Goal: Task Accomplishment & Management: Manage account settings

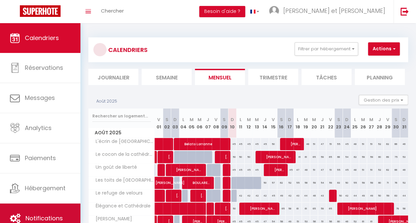
click at [37, 210] on link "Notifications" at bounding box center [40, 219] width 80 height 30
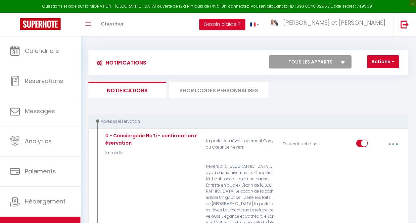
click at [207, 90] on li "SHORTCODES PERSONNALISÉS" at bounding box center [218, 90] width 99 height 16
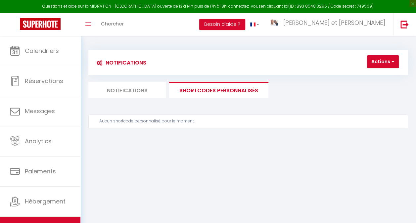
scroll to position [36, 0]
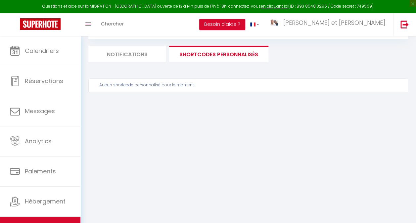
click at [160, 58] on li "Notifications" at bounding box center [127, 54] width 78 height 16
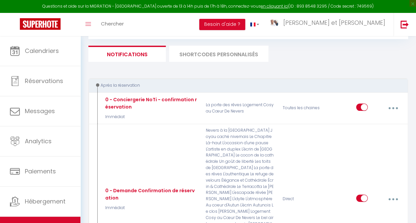
click at [215, 51] on li "SHORTCODES PERSONNALISÉS" at bounding box center [218, 54] width 99 height 16
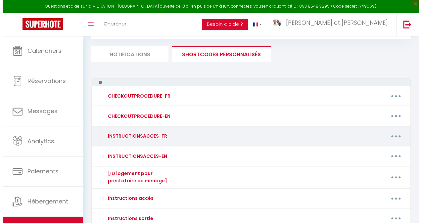
scroll to position [88, 0]
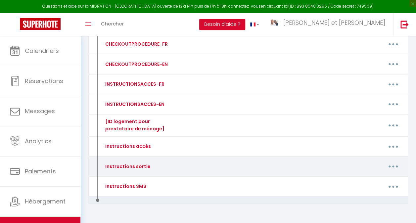
click at [392, 164] on button "button" at bounding box center [394, 166] width 18 height 13
click at [370, 178] on link "Editer" at bounding box center [375, 182] width 49 height 11
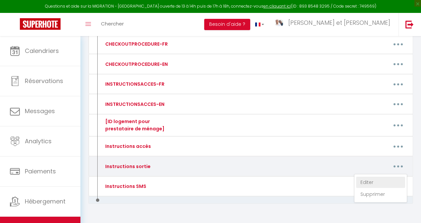
type input "Instructions sortie"
type textarea "Instructions sortie du logement"
type textarea "Bonjour [GUEST:FIRST_NAME], C'est à nouveau [PERSON_NAME] de l'équipe Family Ho…"
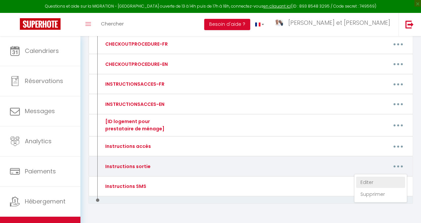
type textarea "Bonjour [GUEST:FIRST_NAME], C'est à nouveau [PERSON_NAME] de l'équipe Family Ho…"
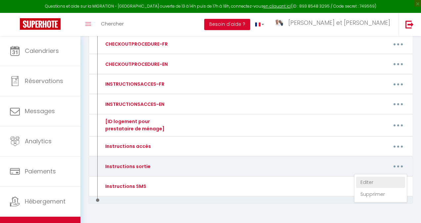
type textarea "Bonjour [GUEST:FIRST_NAME], C'est à nouveau [PERSON_NAME] de l'équipe Family Ho…"
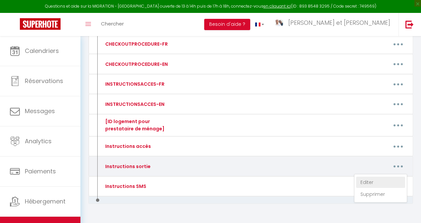
type textarea "Bonjour [GUEST:FIRST_NAME], C'est à nouveau [PERSON_NAME] de l'équipe Family Ho…"
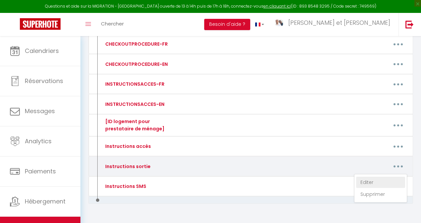
type textarea "Bonjour [GUEST:FIRST_NAME], C'est à nouveau [PERSON_NAME] de l'équipe Family Ho…"
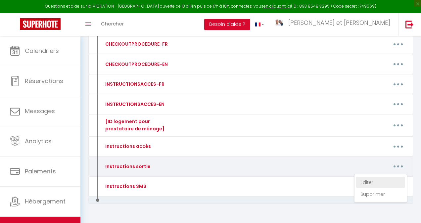
type textarea "Loremip [DOLOR:SITAM_CONS], A'eli s doeiusm Tempor in u'labore Etdolo Magn. A'e…"
type textarea "Bonjour [GUEST:FIRST_NAME], C'est à nouveau [PERSON_NAME] de l'équipe Family Ho…"
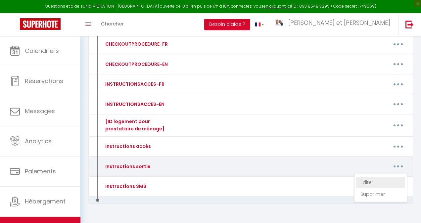
type textarea "Bonjour [GUEST:FIRST_NAME], C'est à nouveau [PERSON_NAME] de l'équipe Family Ho…"
type textarea "Loremip [DOLOR:SITAM_CONS], A'eli s doeiusm Temporinc ut l'etdolo Magnaa Enim. …"
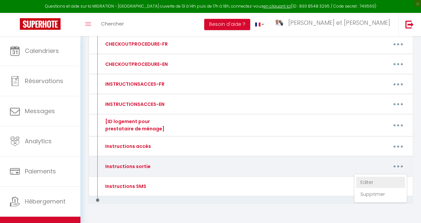
type textarea "Bonjour [GUEST:FIRST_NAME], C'est à nouveau [PERSON_NAME] de l'équipe Family Ho…"
type textarea "Loremip [DOLOR:SITAM_CONS], A'eli s doeiusm Temporinc ut l'etdolo Magnaa Enim. …"
type textarea "Bonjour [GUEST:FIRST_NAME], C'est à nouveau [PERSON_NAME] de l'équipe Family Ho…"
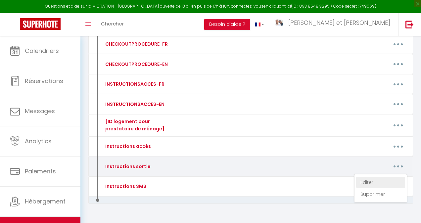
type textarea "Bonjour [GUEST:FIRST_NAME], C'est à nouveau [PERSON_NAME] de l'équipe Family Ho…"
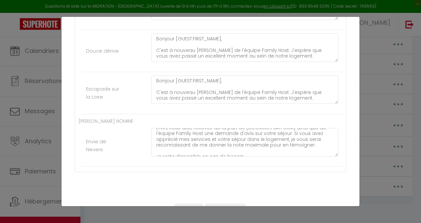
scroll to position [87, 0]
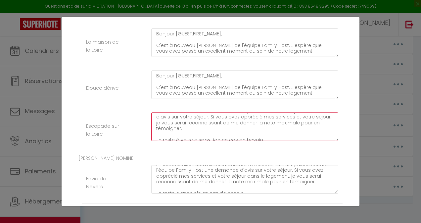
scroll to position [89, 0]
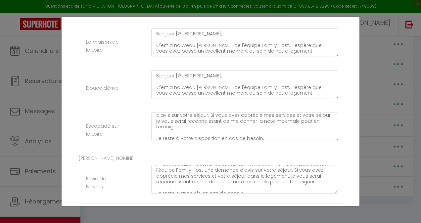
click at [43, 58] on div "Mettre à jour le code court personnalisé × Nom * Instructions sortie Contenu * …" at bounding box center [210, 111] width 421 height 223
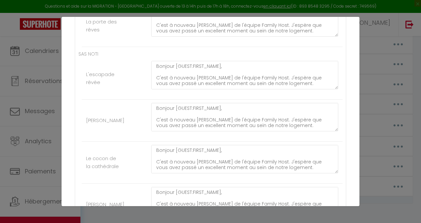
scroll to position [0, 0]
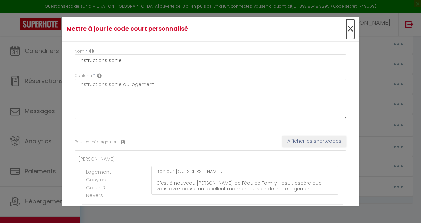
click at [346, 34] on span "×" at bounding box center [350, 29] width 8 height 20
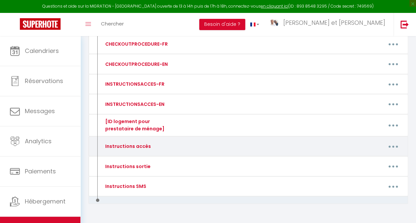
click at [395, 143] on button "button" at bounding box center [394, 146] width 18 height 13
click at [376, 160] on link "Editer" at bounding box center [375, 162] width 49 height 11
type input "Instructions accès"
type textarea "Instructions pour accéder au logement."
type textarea "Loremip [DOLOR:SITAM_CONS], A'eli Seddoeius, tempor in u'labore Etdolo Magn al …"
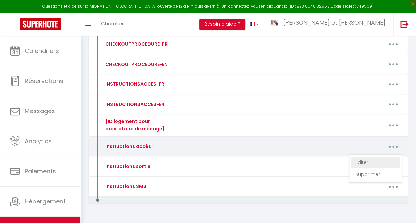
type textarea "Loremip [DOLOR:SITAM_CONS], A'eli Seddoe, tempor in u'labore Etdolo Magn al eni…"
type textarea "Loremip [DOLOR:SITAM_CONS], A'eli Seddoeius, tempor in u'labore Etdolo Magn al …"
type textarea "Loremip [DOLOR:SITAM_CONS], A'eli Seddoe, tempor in u'labore Etdolo Magn al eni…"
type textarea "Loremip [DOLOR:SITAM_CONS], A'eli Seddoeius, tempor in u'labore Etdolo Magn al …"
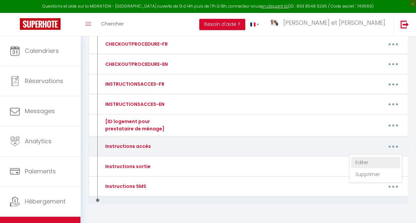
type textarea "Loremip [DOLOR:SITAM_CONS], A'eli Seddoe, tempor in u'labore Etdolo Magn al eni…"
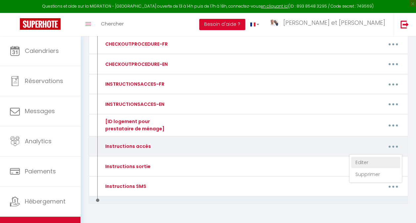
type textarea "Loremip [DOLOR:SITAM_CONS], A'eli Seddoeius, tempor in u'labore Etdolo Magn al …"
type textarea "Bonjour [GUEST:FIRST_NAME], C'est [PERSON_NAME], membre de l'équipe Family Host…"
type textarea "Loremip [DOLOR:SITAM_CONS], A'eli Seddoeius, tempor in u'labore Etdolo Magn al …"
type textarea "Loremip [DOLOR:SITAM_CONS], A'eli Seddoe, tempor in u'labore Etdolo Magn al eni…"
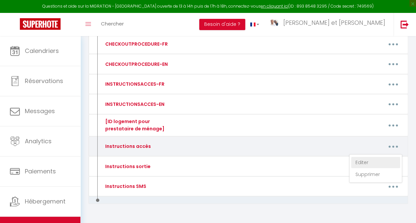
type textarea "Loremip [DOLOR:SITAM_CONS], A'eli Seddoeius, tempor in u'labore Etdolo Magn al …"
type textarea "Loremip [DOLOR:SITAM_CONS], A'eli Seddoe, tempor in u'labore Etdolo Magn al eni…"
type textarea "Loremip [DOLOR:SITAM_CONS], A'eli Seddoeius, tempor in u'labore Etdolo Magn al …"
type textarea "Loremip [DOLOR:SITAM_CONS], A'eli Seddoe, tempor in u'labore Etdolo Magn al eni…"
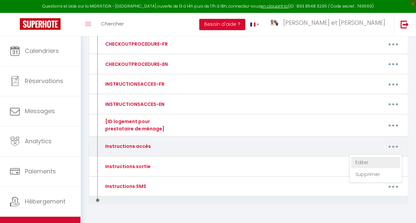
type textarea "Loremip [DOLOR:SITAM_CONS], A'eli Seddoe, tempor in u'labore Etdolo Magn al eni…"
type textarea "Bonjour [GUEST:FIRST_NAME], C'est [DEMOGRAPHIC_DATA], membre de l'équipe Family…"
type textarea "Loremip [DOLOR:SITAM_CONS], A'eli Seddoe, tempor in u'labore Etdolo Magn al eni…"
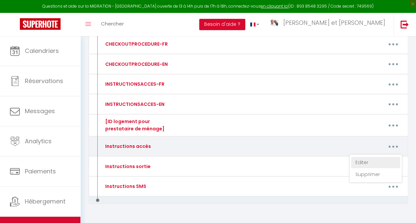
type textarea "Loremip [DOLOR:SITAM_CONS], A'eli Seddoe, tempor in u'labore Etdolo Magn al eni…"
type textarea "Loremip [DOLOR:SITAM_CONS], A'eli Seddoeius, tempor in u'labore Etdolo Magn al …"
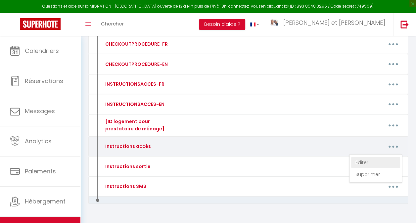
type textarea "Loremip [DOLOR:SITAM_CONS], A'eli Seddoe, tempor in u'labore Etdolo Magn al eni…"
type textarea "Loremip [DOLOR:SITAM_CONS], A'eli Seddoeius, tempor in u'labore Etdolo Magn al …"
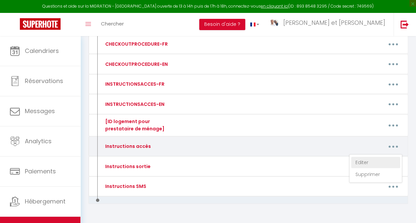
type textarea "Loremip [DOLOR:SITAM_CONS], A'eli Seddoeius, tempor in u'labore Etdolo Magn al …"
type textarea "Bonjour [GUEST:FIRST_NAME], C'est [DEMOGRAPHIC_DATA], membre de l'équipe Family…"
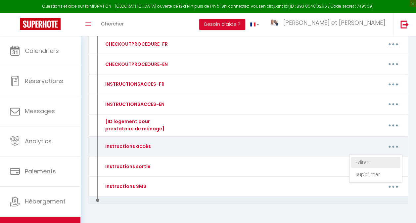
type textarea "Bonjour [GUEST:FIRST_NAME], C'est [DEMOGRAPHIC_DATA], membre de l'équipe Family…"
type textarea "Bonjour [GUEST:FIRST_NAME], Votre arrivée approche et, à cette occasion, nous v…"
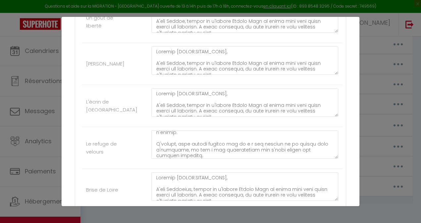
scroll to position [70, 0]
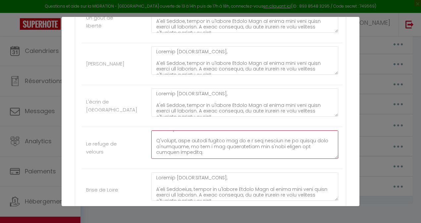
click at [207, 138] on textarea at bounding box center [244, 145] width 187 height 28
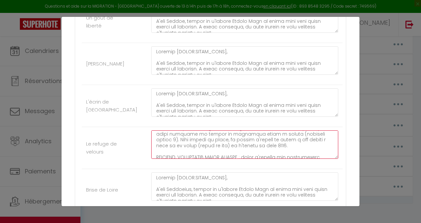
scroll to position [83, 0]
click at [238, 142] on textarea at bounding box center [244, 145] width 187 height 28
type textarea "Loremip [DOLOR:SITAM_CONS], A'eli Seddoe, tempor in u'labore Etdolo Magn al eni…"
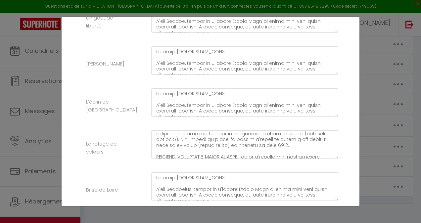
click at [134, 148] on li "Le refuge de velours" at bounding box center [212, 148] width 261 height 42
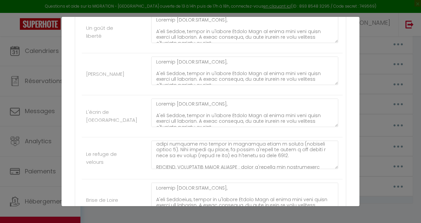
scroll to position [456, 0]
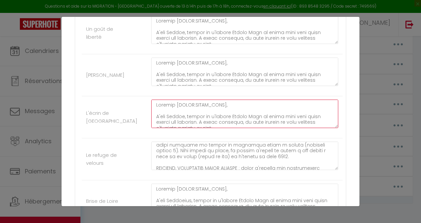
click at [206, 118] on textarea at bounding box center [244, 114] width 187 height 28
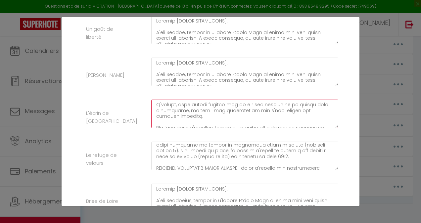
scroll to position [78, 0]
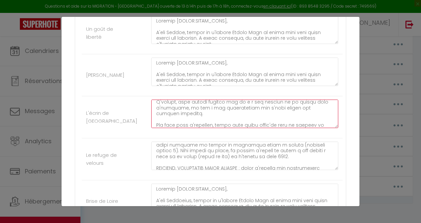
click at [184, 103] on textarea at bounding box center [244, 114] width 187 height 28
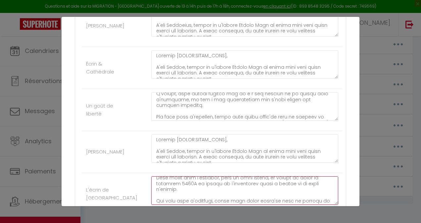
scroll to position [79, 0]
type textarea "Loremip [DOLOR:SITAM_CONS], A'eli Seddoe, tempor in u'labore Etdolo Magn al eni…"
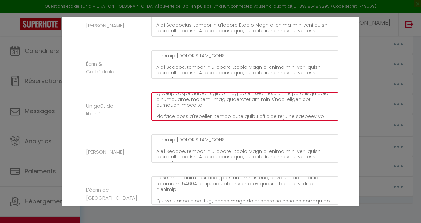
click at [163, 100] on textarea at bounding box center [244, 106] width 187 height 28
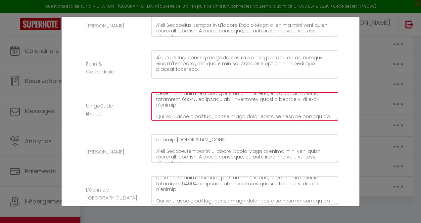
scroll to position [73, 0]
type textarea "Loremip [DOLOR:SITAM_CONS], A'eli Seddoe, tempor in u'labore Etdolo Magn al eni…"
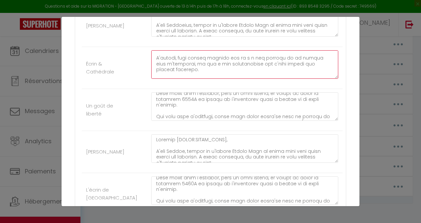
click at [181, 56] on textarea at bounding box center [244, 64] width 187 height 28
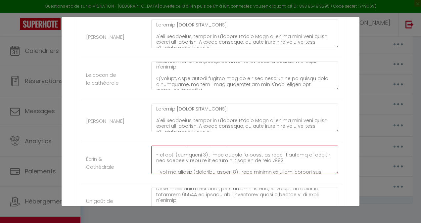
scroll to position [73, 0]
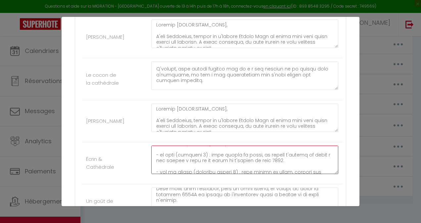
type textarea "Loremip [DOLOR:SITAM_CONS], A'eli Seddoe, tempor in u'labore Etdolo Magn al eni…"
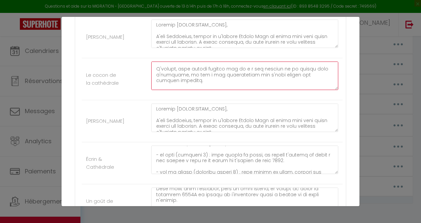
click at [212, 75] on textarea at bounding box center [244, 76] width 187 height 28
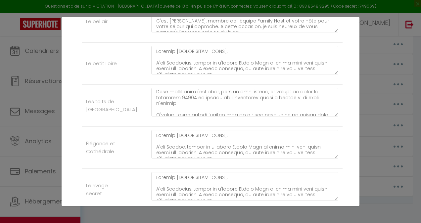
scroll to position [72, 0]
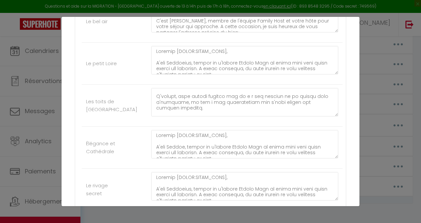
type textarea "Loremip [DOLOR:SITAM_CONS], A'eli Seddoe, tempor in u'labore Etdolo Magn al eni…"
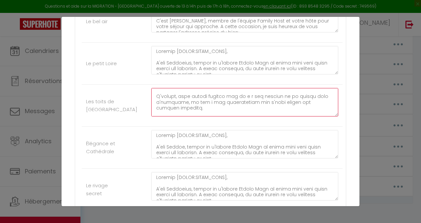
click at [175, 102] on textarea at bounding box center [244, 102] width 187 height 28
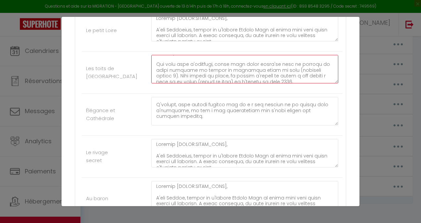
scroll to position [77, 0]
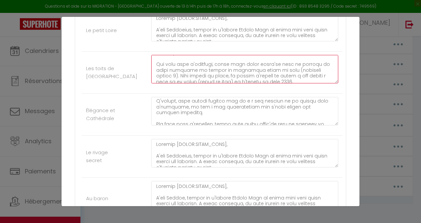
type textarea "Loremip [DOLOR:SITAM_CONS], A'eli Seddoe, tempor in u'labore Etdolo Magn al eni…"
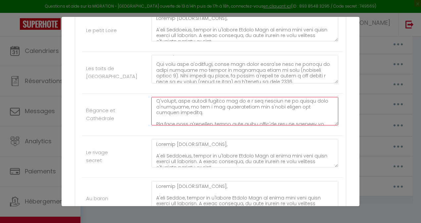
click at [176, 99] on textarea at bounding box center [244, 111] width 187 height 28
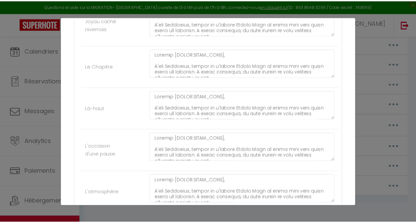
scroll to position [1847, 0]
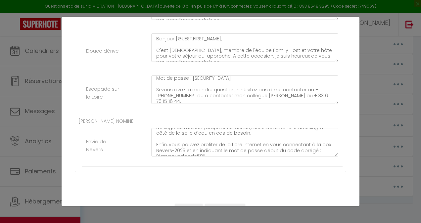
type textarea "Loremip [DOLOR:SITAM_CONS], A'eli Seddoe, tempor in u'labore Etdolo Magn al eni…"
click at [225, 204] on button "Mettre à jour" at bounding box center [225, 209] width 40 height 11
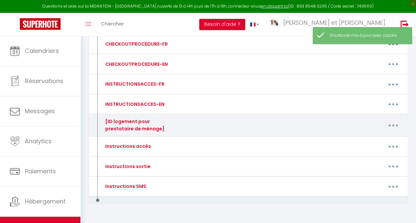
scroll to position [0, 0]
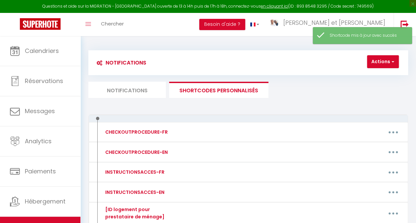
click at [132, 87] on li "Notifications" at bounding box center [127, 90] width 78 height 16
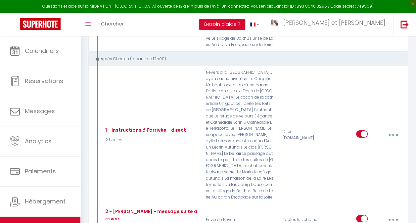
scroll to position [999, 0]
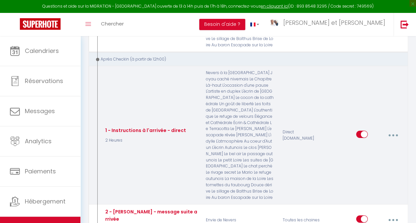
click at [393, 129] on button "button" at bounding box center [394, 135] width 18 height 13
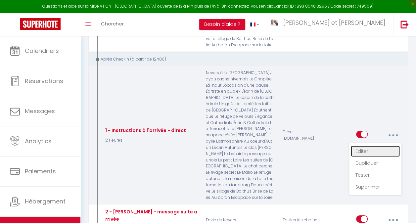
click at [378, 146] on link "Editer" at bounding box center [375, 151] width 49 height 11
type input "1 - Instructions à l'arrivée - direct"
checkbox input "false"
checkbox input "true"
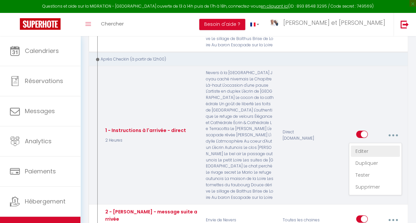
checkbox input "true"
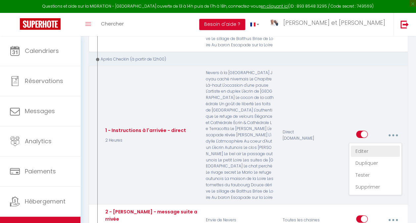
checkbox input "true"
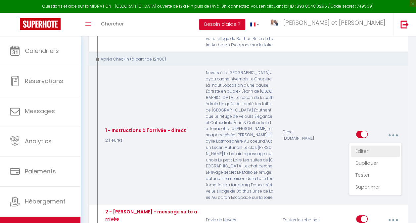
checkbox input "true"
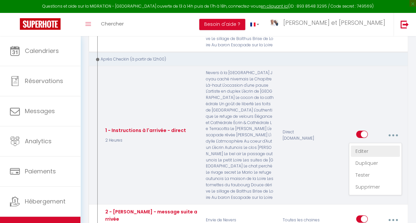
checkbox input "true"
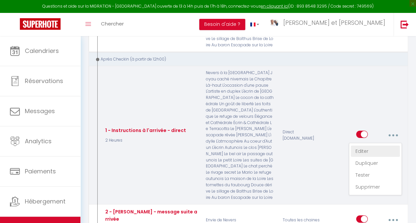
checkbox input "true"
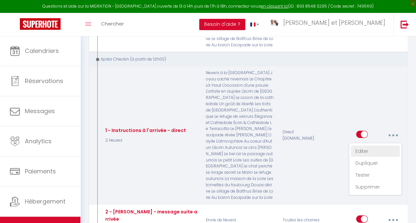
checkbox input "true"
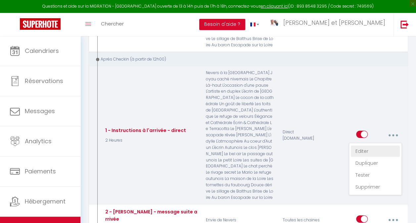
checkbox input "true"
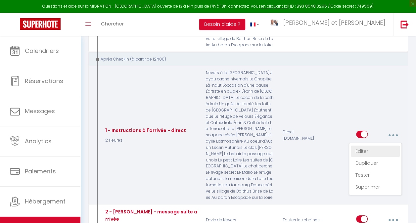
checkbox input "true"
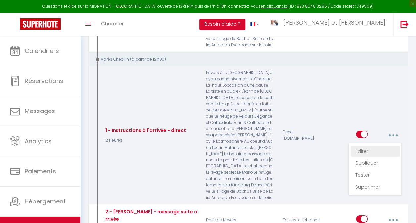
checkbox input "true"
checkbox input "false"
select select "3"
select select "2 Heures"
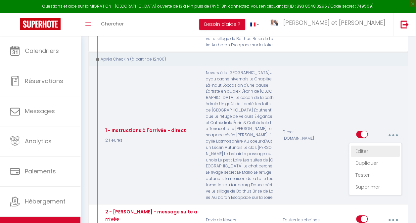
select select "if_deposit_is_paid"
checkbox input "true"
checkbox input "false"
radio input "true"
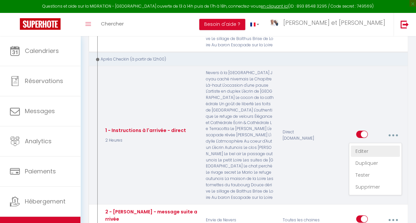
type input "Instructions pour le checkin [RENTAL:NAME]"
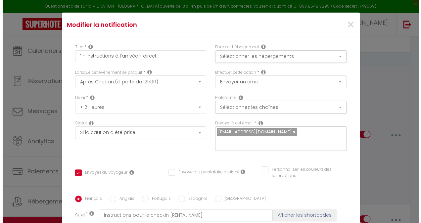
scroll to position [993, 0]
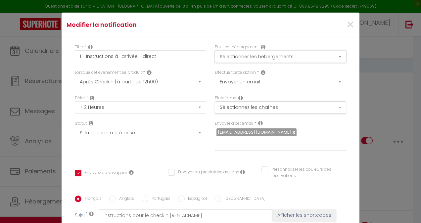
click at [239, 61] on button "Sélectionner les hébergements" at bounding box center [281, 56] width 132 height 13
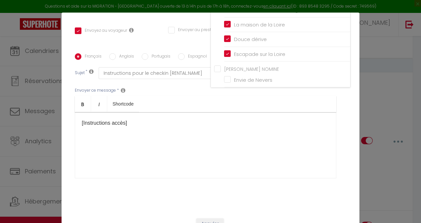
scroll to position [154, 0]
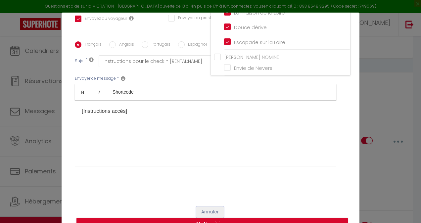
click at [206, 212] on button "Annuler" at bounding box center [209, 212] width 27 height 11
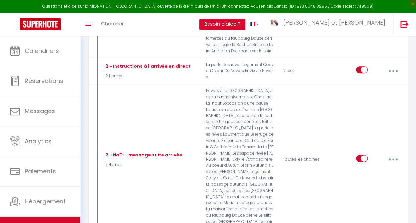
scroll to position [1509, 0]
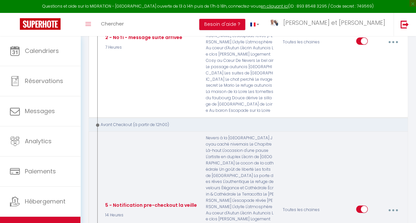
click at [392, 204] on button "button" at bounding box center [394, 210] width 18 height 13
click at [375, 221] on link "Editer" at bounding box center [375, 226] width 49 height 11
type input "5 - Notification pre-checkout la veille"
checkbox input "true"
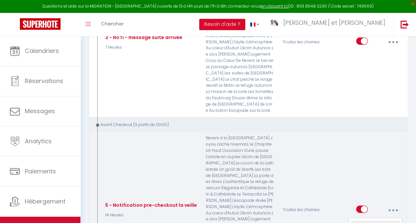
checkbox input "true"
checkbox input "false"
checkbox input "true"
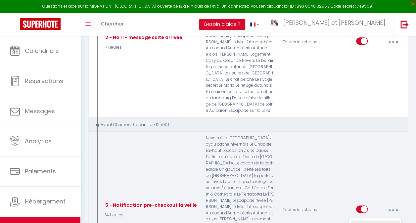
select select "14 Heures"
select select
checkbox input "true"
checkbox input "false"
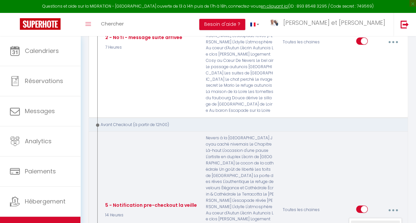
type input "Procédure pour votre départ - [RENTAL:NAME] - [GUEST:FIRST_NAME] [GUEST:NAME]"
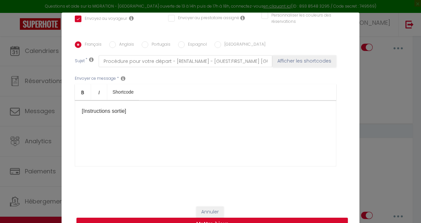
scroll to position [0, 0]
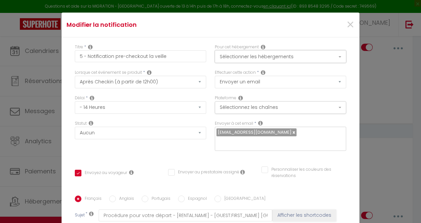
click at [228, 51] on button "Sélectionner les hébergements" at bounding box center [281, 56] width 132 height 13
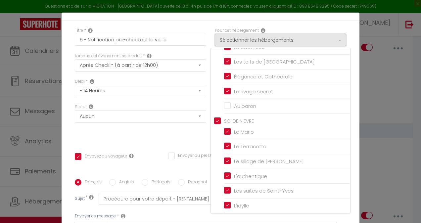
scroll to position [229, 0]
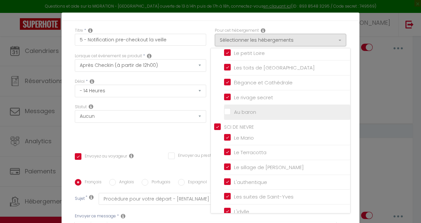
click at [224, 110] on input "Au baron" at bounding box center [287, 112] width 126 height 7
checkbox input "true"
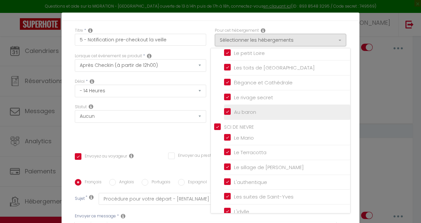
checkbox input "false"
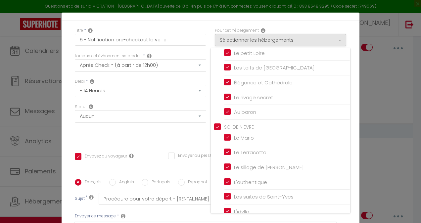
click at [183, 129] on div "Statut Aucun Si la réservation est payée Si réservation non payée Si la caution…" at bounding box center [141, 122] width 140 height 37
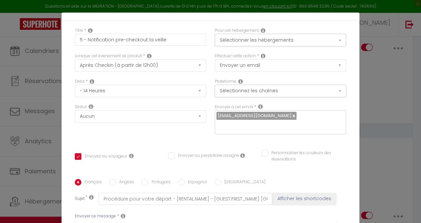
scroll to position [154, 0]
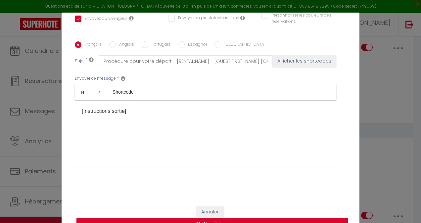
click at [213, 223] on button "Mettre à jour" at bounding box center [213, 224] width 272 height 13
checkbox input "true"
checkbox input "false"
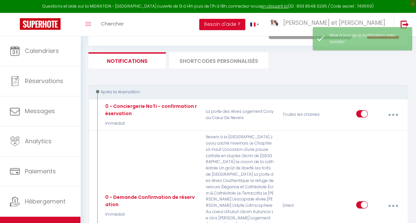
scroll to position [0, 0]
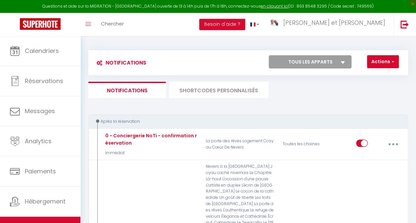
click at [201, 95] on li "SHORTCODES PERSONNALISÉS" at bounding box center [218, 90] width 99 height 16
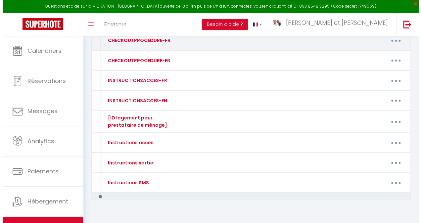
scroll to position [103, 0]
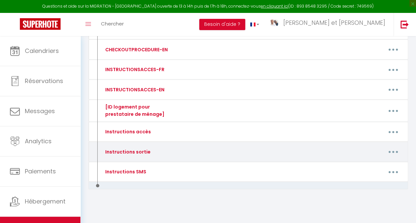
click at [395, 149] on button "button" at bounding box center [394, 152] width 18 height 13
click at [371, 165] on link "Editer" at bounding box center [375, 167] width 49 height 11
type input "Instructions sortie"
type textarea "Instructions sortie du logement"
type textarea "Bonjour [GUEST:FIRST_NAME], C'est à nouveau [PERSON_NAME] de l'équipe Family Ho…"
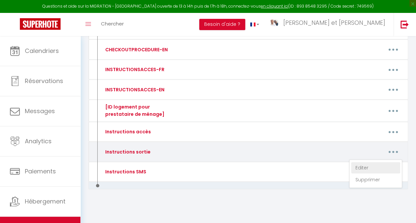
type textarea "Bonjour [GUEST:FIRST_NAME], C'est à nouveau [PERSON_NAME] de l'équipe Family Ho…"
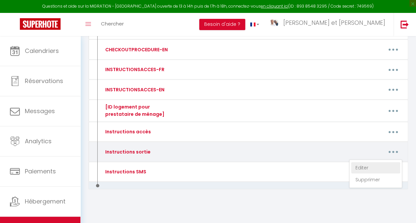
type textarea "Bonjour [GUEST:FIRST_NAME], C'est à nouveau [PERSON_NAME] de l'équipe Family Ho…"
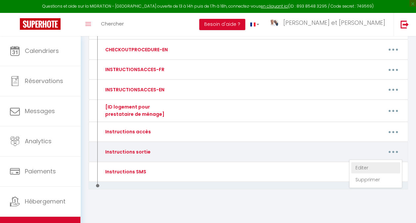
type textarea "Bonjour [GUEST:FIRST_NAME], C'est à nouveau [PERSON_NAME] de l'équipe Family Ho…"
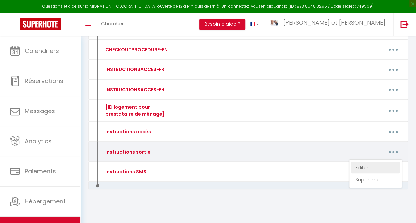
type textarea "Bonjour [GUEST:FIRST_NAME], C'est à nouveau [PERSON_NAME] de l'équipe Family Ho…"
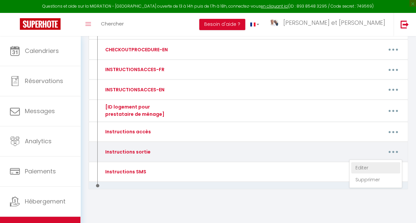
type textarea "Bonjour [GUEST:FIRST_NAME], C'est à nouveau [PERSON_NAME] de l'équipe Family Ho…"
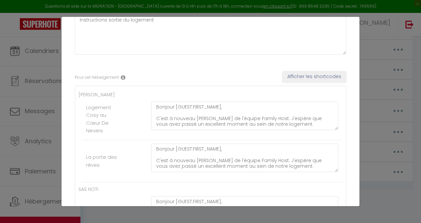
scroll to position [65, 0]
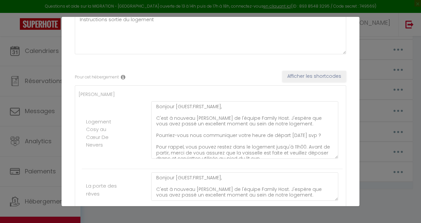
drag, startPoint x: 331, startPoint y: 127, endPoint x: 334, endPoint y: 157, distance: 30.0
click at [334, 157] on div "Bonjour [GUEST:FIRST_NAME], C'est à nouveau [PERSON_NAME] de l'équipe Family Ho…" at bounding box center [245, 133] width 196 height 64
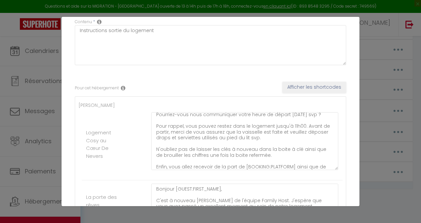
scroll to position [80, 0]
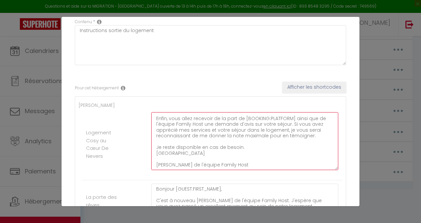
click at [182, 128] on textarea "Bonjour [GUEST:FIRST_NAME], C'est à nouveau [PERSON_NAME] de l'équipe Family Ho…" at bounding box center [244, 141] width 187 height 58
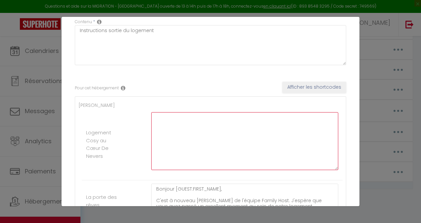
paste textarea "Loremip [DOLOR:SITAM_CONS], A’eli s doeiusm Tempor in u’labore Etdolo Magn. A’e…"
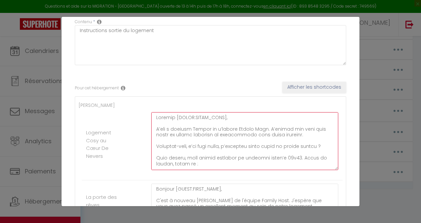
click at [201, 129] on textarea at bounding box center [244, 141] width 187 height 58
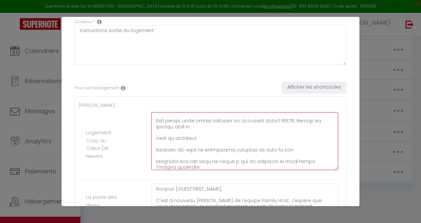
scroll to position [37, 0]
click at [154, 134] on textarea at bounding box center [244, 141] width 187 height 58
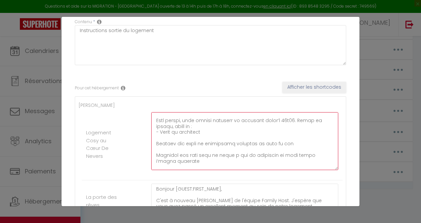
click at [154, 142] on textarea at bounding box center [244, 141] width 187 height 58
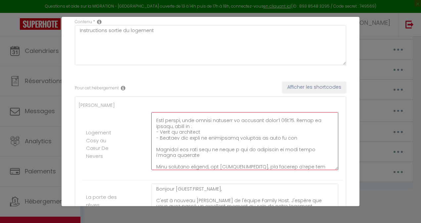
click at [155, 148] on textarea at bounding box center [244, 141] width 187 height 58
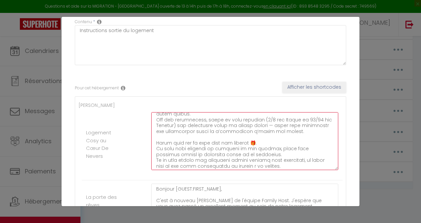
scroll to position [97, 0]
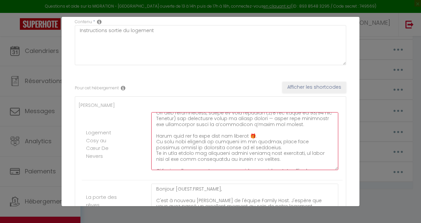
drag, startPoint x: 245, startPoint y: 142, endPoint x: 269, endPoint y: 143, distance: 23.6
click at [269, 143] on textarea at bounding box center [244, 141] width 187 height 58
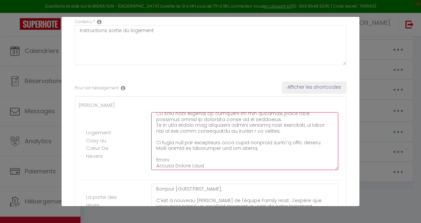
scroll to position [127, 0]
click at [165, 160] on textarea at bounding box center [244, 141] width 187 height 58
click at [163, 156] on textarea at bounding box center [244, 141] width 187 height 58
click at [160, 159] on textarea at bounding box center [244, 141] width 187 height 58
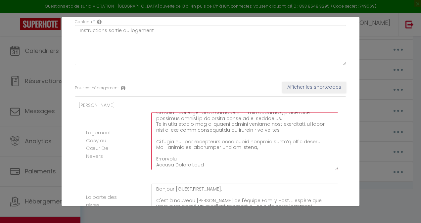
scroll to position [87, 0]
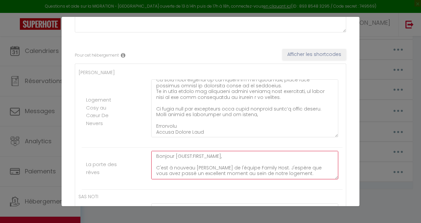
click at [172, 163] on textarea "Bonjour [GUEST:FIRST_NAME], C'est à nouveau [PERSON_NAME] de l'équipe Family Ho…" at bounding box center [244, 165] width 187 height 28
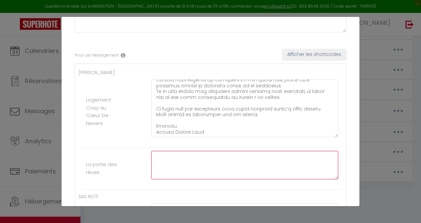
paste textarea "Loremip [DOLOR:SITAM_CONS], A’eli s doeiusm Temporinc ut l’etdolo Magnaa Enim. …"
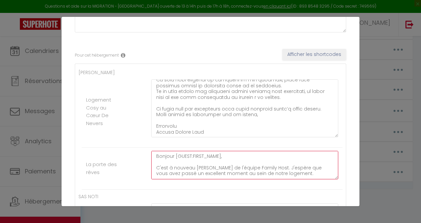
paste textarea "’lor i dolorsi Ametconse ad e’seddoe Tempor Inci. U’labore etd magn aliq enima …"
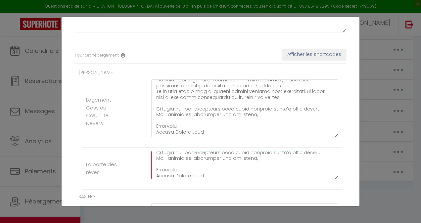
click at [168, 171] on textarea at bounding box center [244, 165] width 187 height 28
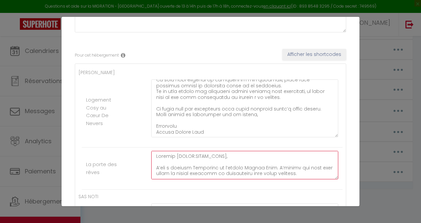
click at [208, 164] on textarea at bounding box center [244, 165] width 187 height 28
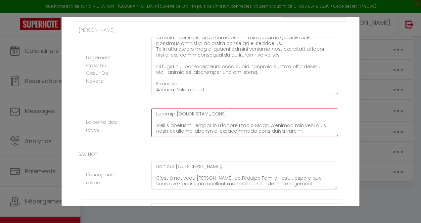
scroll to position [130, 0]
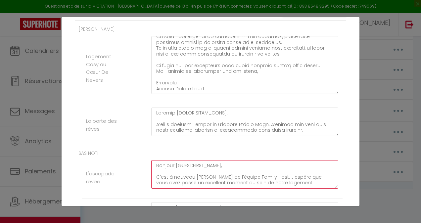
click at [177, 94] on textarea "Bonjour [GUEST:FIRST_NAME], C'est à nouveau [PERSON_NAME] de l'équipe Family Ho…" at bounding box center [244, 65] width 187 height 58
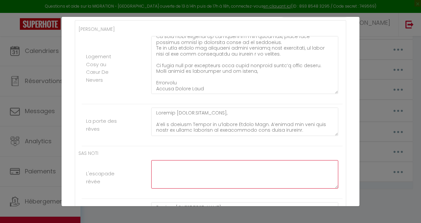
paste textarea "Loremip [DOLOR:SITAM_CONS], A’eli s doeiusm Temporinc ut l’etdolo Magnaa Enim. …"
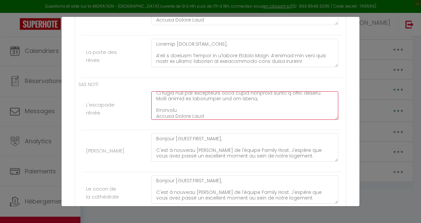
scroll to position [200, 0]
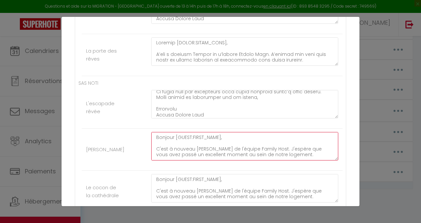
click at [167, 66] on textarea "Bonjour [GUEST:FIRST_NAME], C'est à nouveau [PERSON_NAME] de l'équipe Family Ho…" at bounding box center [244, 51] width 187 height 28
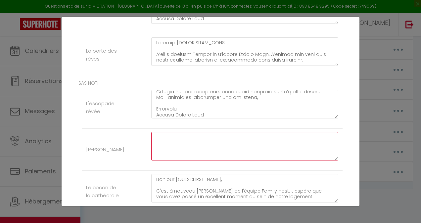
paste textarea "Loremip [DOLOR:SITAM_CONS], A’eli s doeiusm Temporinc ut l’etdolo Magnaa Enim. …"
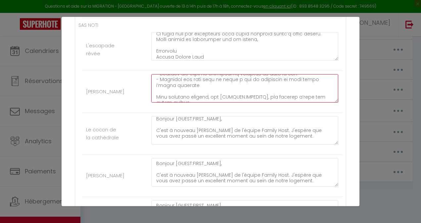
scroll to position [2, 0]
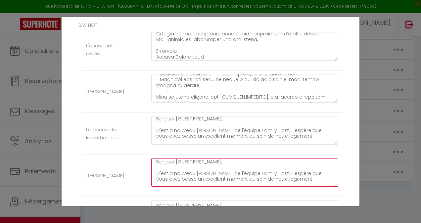
drag, startPoint x: 186, startPoint y: 175, endPoint x: 166, endPoint y: 171, distance: 21.0
click at [166, 171] on textarea "Bonjour [GUEST:FIRST_NAME], C'est à nouveau [PERSON_NAME] de l'équipe Family Ho…" at bounding box center [244, 172] width 187 height 28
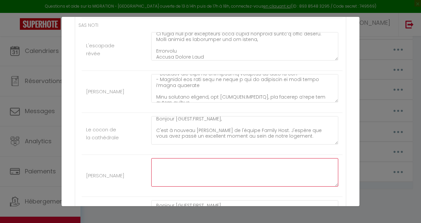
scroll to position [0, 0]
paste textarea "Loremip [DOLOR:SITAM_CONS], A’eli s doeiusm Temporinc ut l’etdolo Magnaa Enim. …"
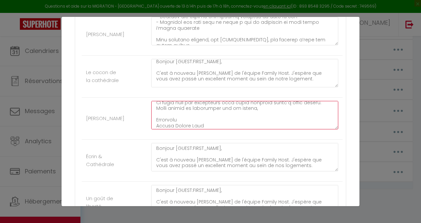
scroll to position [316, 0]
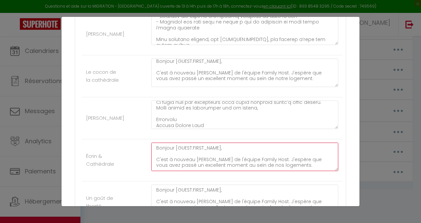
click at [170, 158] on textarea "Bonjour [GUEST:FIRST_NAME], C'est à nouveau [PERSON_NAME] de l'équipe Family Ho…" at bounding box center [244, 157] width 187 height 28
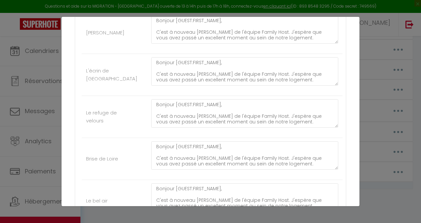
scroll to position [528, 0]
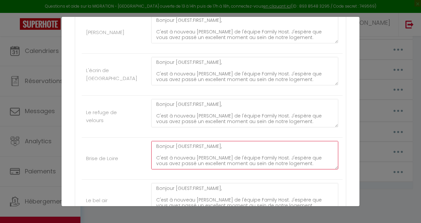
click at [179, 151] on textarea "Bonjour [GUEST:FIRST_NAME], C'est à nouveau [PERSON_NAME] de l'équipe Family Ho…" at bounding box center [244, 155] width 187 height 28
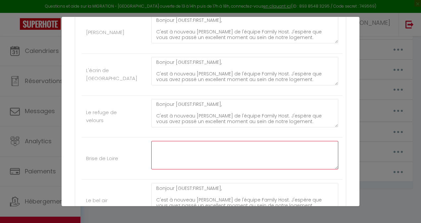
paste textarea "Loremip [DOLOR:SITAM_CONS], A’eli s doeiusm Temporinc ut l’etdolo Magnaa Enim. …"
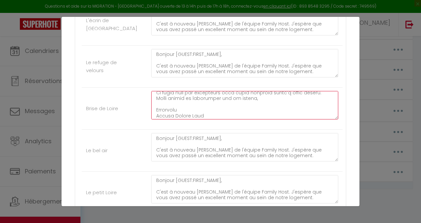
scroll to position [584, 0]
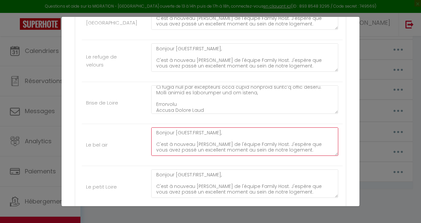
click at [185, 131] on textarea "Bonjour [GUEST:FIRST_NAME], C'est à nouveau [PERSON_NAME] de l'équipe Family Ho…" at bounding box center [244, 142] width 187 height 28
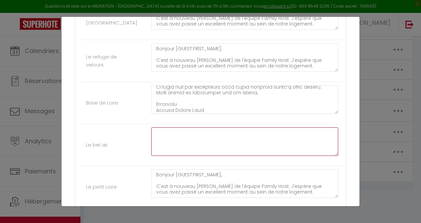
paste textarea "Loremip [DOLOR:SITAM_CONS], A’eli s doeiusm Temporinc ut l’etdolo Magnaa Enim. …"
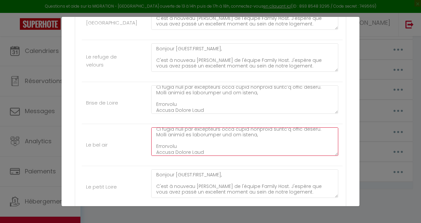
scroll to position [613, 0]
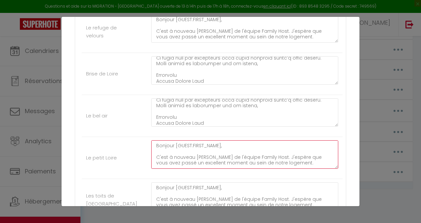
click at [153, 140] on textarea "Bonjour [GUEST:FIRST_NAME], C'est à nouveau [PERSON_NAME] de l'équipe Family Ho…" at bounding box center [244, 154] width 187 height 28
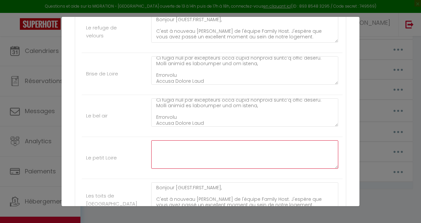
paste textarea "Loremip [DOLOR:SITAM_CONS], A’eli s doeiusm Temporinc ut l’etdolo Magnaa Enim. …"
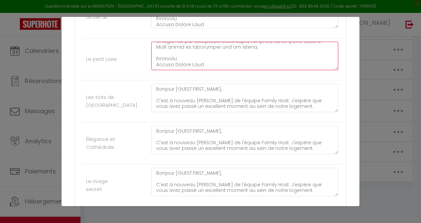
scroll to position [773, 0]
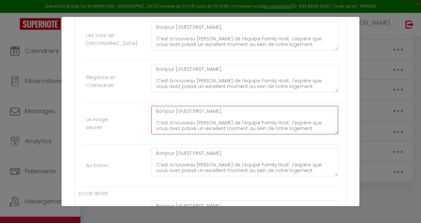
click at [162, 117] on textarea "Bonjour [GUEST:FIRST_NAME], C'est à nouveau [PERSON_NAME] de l'équipe Family Ho…" at bounding box center [244, 120] width 187 height 28
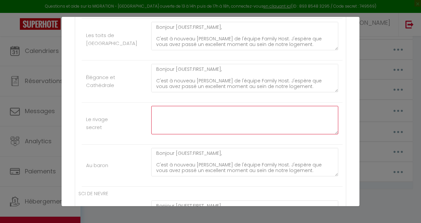
scroll to position [0, 0]
paste textarea "Loremip [DOLOR:SITAM_CONS], A’eli s doeiusm Temporinc ut l’etdolo Magnaa Enim. …"
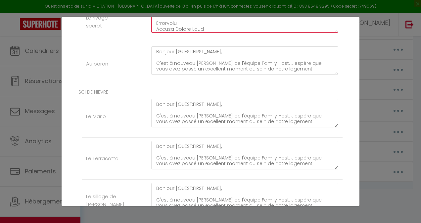
scroll to position [875, 0]
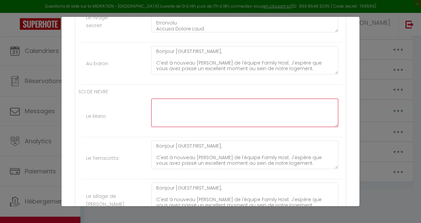
paste textarea "Loremip [DOLOR:SITAM_CONS], A’eli s doeiusm Temporinc ut l’etdolo Magnaa Enim. …"
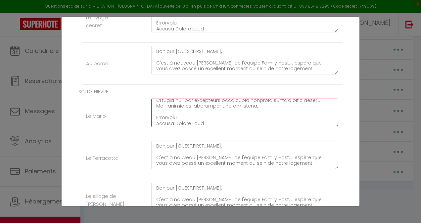
scroll to position [935, 0]
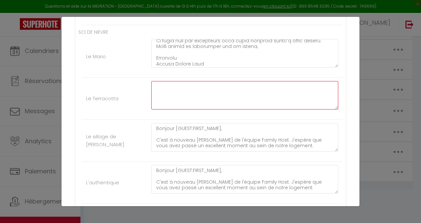
paste textarea "Loremip [DOLOR:SITAM_CONS], A’eli s doeiusm Temporinc ut l’etdolo Magnaa Enim. …"
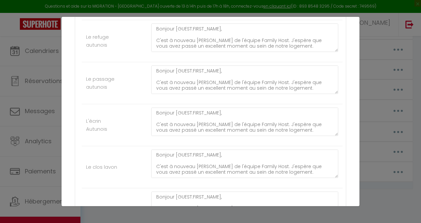
scroll to position [1366, 0]
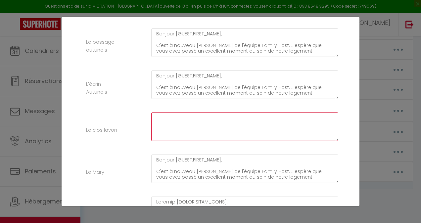
paste textarea "Loremip [DOLOR:SITAM_CONS], A’eli s doeiusm Temporinc ut l’etdolo Magnaa Enim. …"
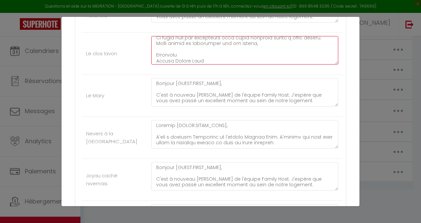
scroll to position [1444, 0]
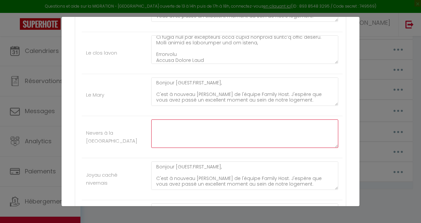
paste textarea "Loremip [DOLOR:SITAM_CONS], A’eli s doeiusm Temporinc ut l’etdolo Magnaa Enim. …"
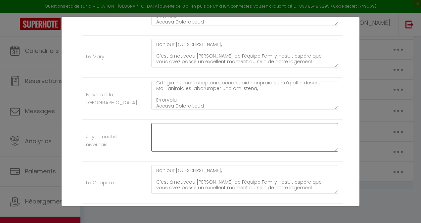
paste textarea "Loremip [DOLOR:SITAM_CONS], A’eli s doeiusm Temporinc ut l’etdolo Magnaa Enim. …"
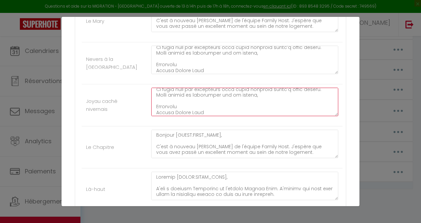
scroll to position [1518, 0]
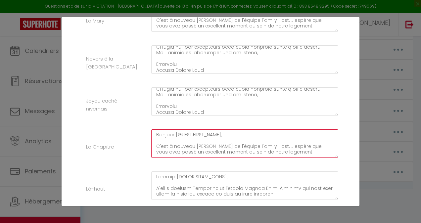
click at [166, 130] on textarea "Bonjour [GUEST:FIRST_NAME], C'est à nouveau [PERSON_NAME] de l'équipe Family Ho…" at bounding box center [244, 144] width 187 height 28
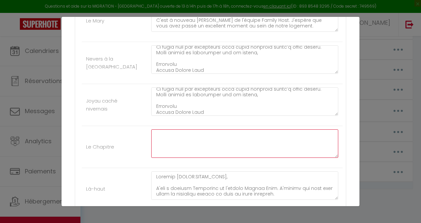
paste textarea "Loremip [DOLOR:SITAM_CONS], A’eli s doeiusm Temporinc ut l’etdolo Magnaa Enim. …"
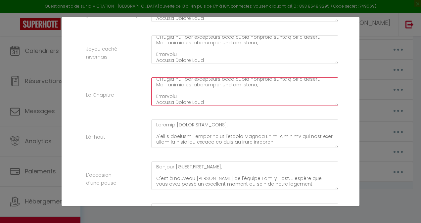
scroll to position [1570, 0]
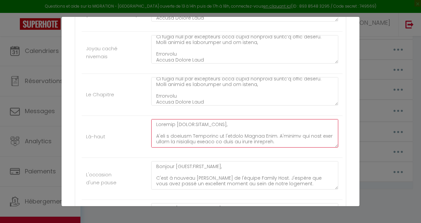
click at [160, 122] on textarea at bounding box center [244, 133] width 187 height 28
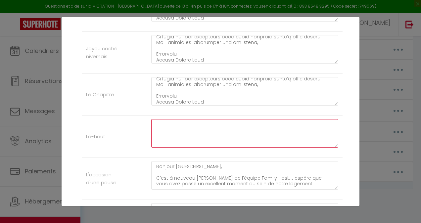
paste textarea "Loremip [DOLOR:SITAM_CONS], A’eli s doeiusm Temporinc ut l’etdolo Magnaa Enim. …"
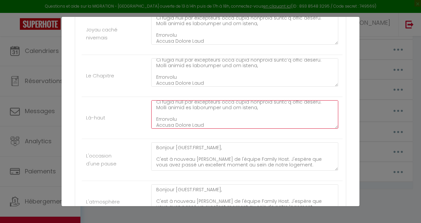
scroll to position [1589, 0]
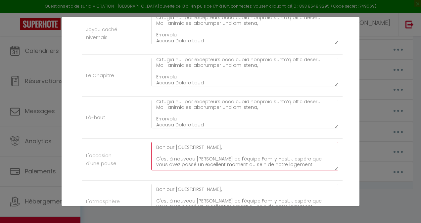
click at [167, 142] on textarea "Bonjour [GUEST:FIRST_NAME], C'est à nouveau [PERSON_NAME] de l'équipe Family Ho…" at bounding box center [244, 156] width 187 height 28
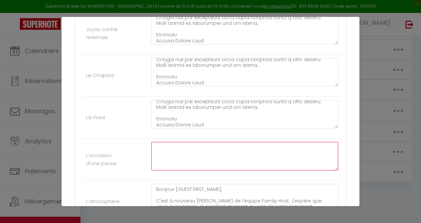
paste textarea "Loremip [DOLOR:SITAM_CONS], A’eli s doeiusm Temporinc ut l’etdolo Magnaa Enim. …"
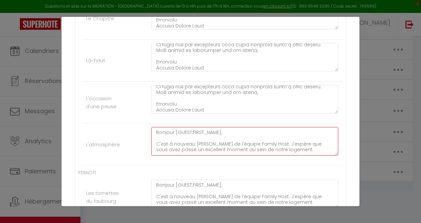
click at [161, 134] on textarea "Bonjour [GUEST:FIRST_NAME], C'est à nouveau [PERSON_NAME] de l'équipe Family Ho…" at bounding box center [244, 141] width 187 height 28
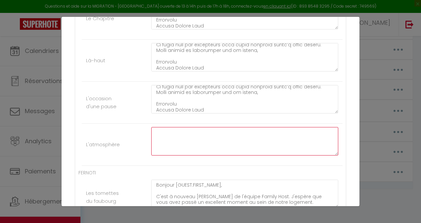
paste textarea "Loremip [DOLOR:SITAM_CONS], A’eli s doeiusm Temporinc ut l’etdolo Magnaa Enim. …"
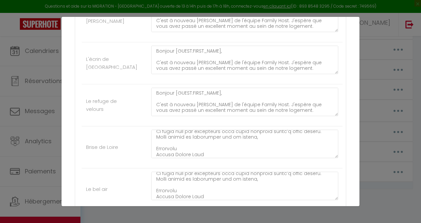
scroll to position [222, 0]
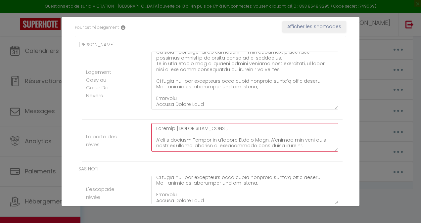
click at [178, 131] on textarea at bounding box center [244, 137] width 187 height 28
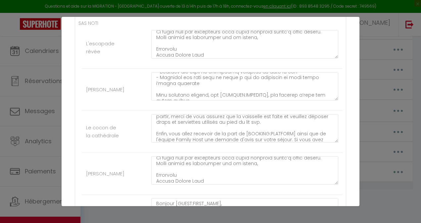
scroll to position [63, 0]
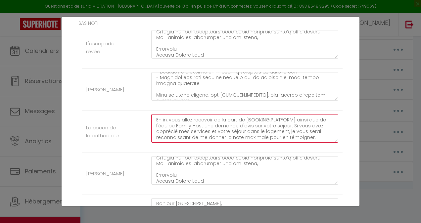
click at [183, 126] on textarea "Bonjour [GUEST:FIRST_NAME], C'est à nouveau [PERSON_NAME] de l'équipe Family Ho…" at bounding box center [244, 128] width 187 height 28
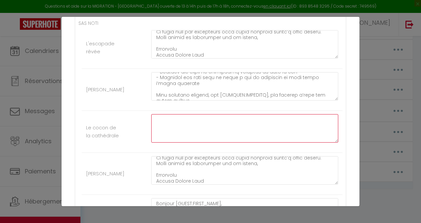
scroll to position [0, 0]
paste textarea "Loremip [DOLOR:SITAM_CONS], A’eli s doeiusm Tempor in u’labore Etdolo Magn. A’e…"
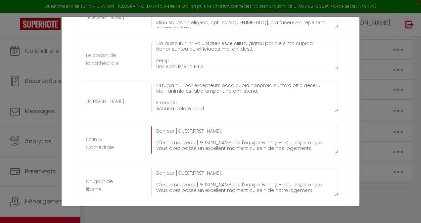
click at [159, 143] on textarea "Bonjour [GUEST:FIRST_NAME], C'est à nouveau [PERSON_NAME] de l'équipe Family Ho…" at bounding box center [244, 140] width 187 height 28
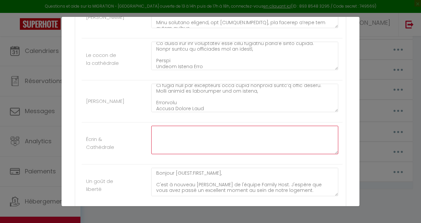
paste textarea "Loremip [DOLOR:SITAM_CONS], A’eli s doeiusm Tempor in u’labore Etdolo Magn. A’e…"
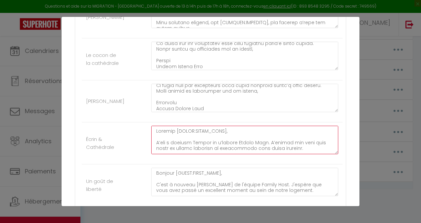
scroll to position [154, 0]
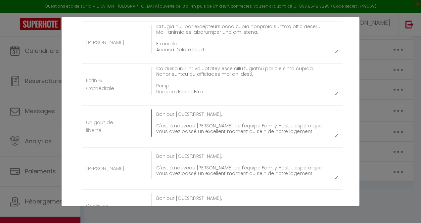
click at [157, 121] on textarea "Bonjour [GUEST:FIRST_NAME], C'est à nouveau [PERSON_NAME] de l'équipe Family Ho…" at bounding box center [244, 123] width 187 height 28
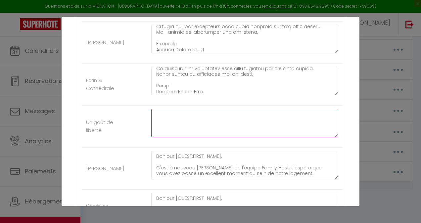
paste textarea "Loremip [DOLOR:SITAM_CONS], A’eli s doeiusm Tempor in u’labore Etdolo Magn. A’e…"
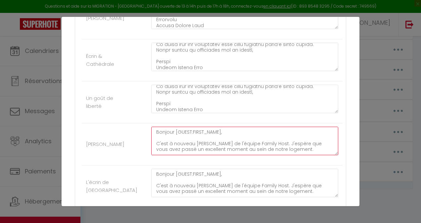
click at [158, 138] on textarea "Bonjour [GUEST:FIRST_NAME], C'est à nouveau [PERSON_NAME] de l'équipe Family Ho…" at bounding box center [244, 141] width 187 height 28
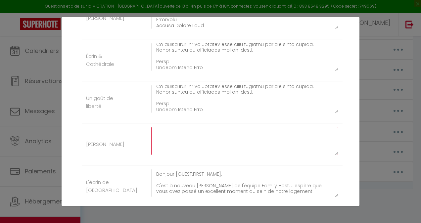
paste textarea "Loremip [DOLOR:SITAM_CONS], A’eli s doeiusm Tempor in u’labore Etdolo Magn. A’e…"
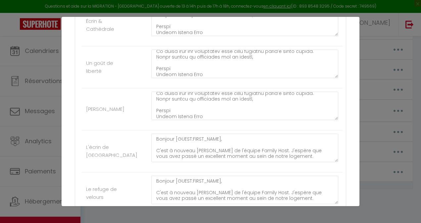
click at [147, 139] on div "Bonjour [GUEST:FIRST_NAME], C'est à nouveau [PERSON_NAME] de l'équipe Family Ho…" at bounding box center [245, 151] width 196 height 35
click at [161, 139] on textarea "Bonjour [GUEST:FIRST_NAME], C'est à nouveau [PERSON_NAME] de l'équipe Family Ho…" at bounding box center [244, 148] width 187 height 28
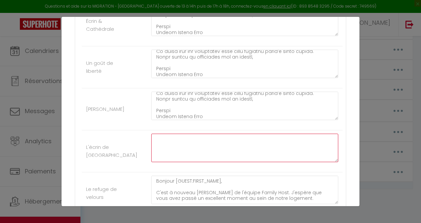
paste textarea "Loremip [DOLOR:SITAM_CONS], A’eli s doeiusm Tempor in u’labore Etdolo Magn. A’e…"
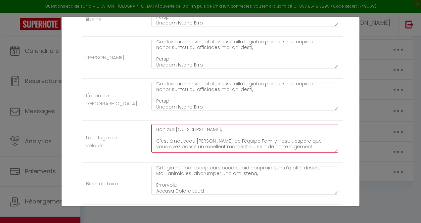
click at [158, 133] on textarea "Bonjour [GUEST:FIRST_NAME], C'est à nouveau [PERSON_NAME] de l'équipe Family Ho…" at bounding box center [244, 138] width 187 height 28
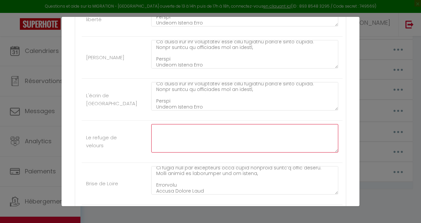
paste textarea "Loremip [DOLOR:SITAM_CONS], A’eli s doeiusm Tempor in u’labore Etdolo Magn. A’e…"
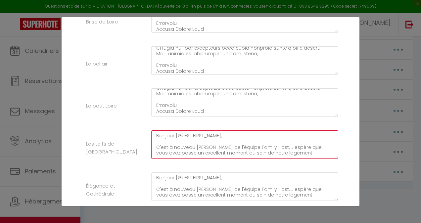
click at [171, 135] on textarea "Bonjour [GUEST:FIRST_NAME], C'est à nouveau [PERSON_NAME] de l'équipe Family Ho…" at bounding box center [244, 145] width 187 height 28
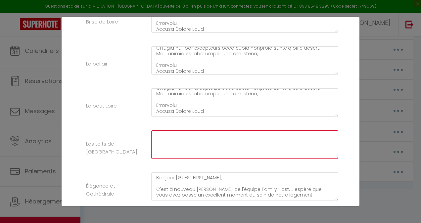
paste textarea "Loremip [DOLOR:SITAM_CONS], A’eli s doeiusm Tempor in u’labore Etdolo Magn. A’e…"
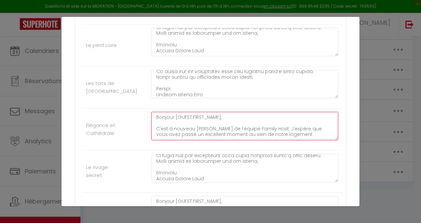
click at [170, 121] on textarea "Bonjour [GUEST:FIRST_NAME], C'est à nouveau [PERSON_NAME] de l'équipe Family Ho…" at bounding box center [244, 126] width 187 height 28
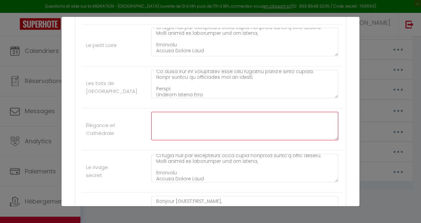
paste textarea "Loremip [DOLOR:SITAM_CONS], A’eli s doeiusm Tempor in u’labore Etdolo Magn. A’e…"
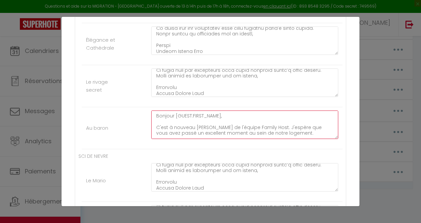
click at [160, 113] on textarea "Bonjour [GUEST:FIRST_NAME], C'est à nouveau [PERSON_NAME] de l'équipe Family Ho…" at bounding box center [244, 125] width 187 height 28
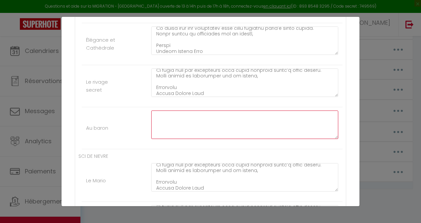
paste textarea "Loremip [DOLOR:SITAM_CONS], A’eli s doeiusm Tempor in u’labore Etdolo Magn. A’e…"
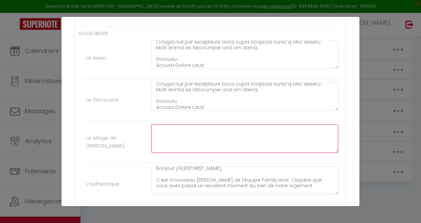
paste textarea "Loremip [DOLOR:SITAM_CONS], A’eli s doeiusm Tempor in u’labore Etdolo Magn. A’e…"
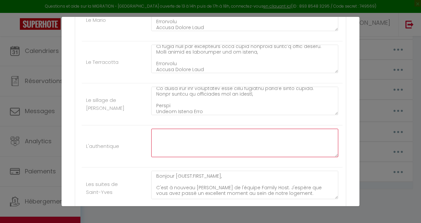
paste textarea "Loremip [DOLOR:SITAM_CONS], A’eli s doeiusm Tempor in u’labore Etdolo Magn. A’e…"
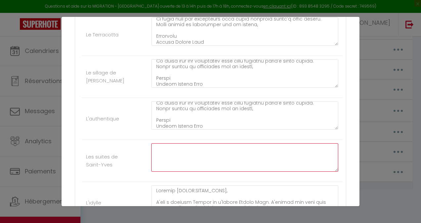
paste textarea "Loremip [DOLOR:SITAM_CONS], A’eli s doeiusm Tempor in u’labore Etdolo Magn. A’e…"
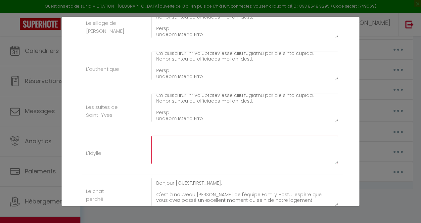
paste textarea "Loremip [DOLOR:SITAM_CONS], A’eli s doeiusm Tempor in u’labore Etdolo Magn. A’e…"
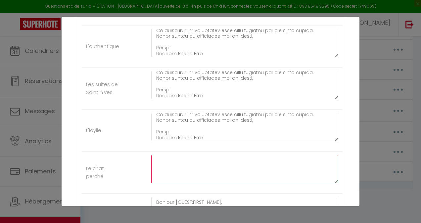
paste textarea "Loremip [DOLOR:SITAM_CONS], A’eli s doeiusm Tempor in u’labore Etdolo Magn. A’e…"
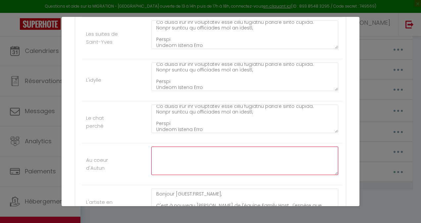
paste textarea "Loremip [DOLOR:SITAM_CONS], A’eli s doeiusm Tempor in u’labore Etdolo Magn. A’e…"
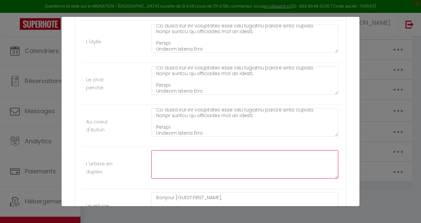
paste textarea "Loremip [DOLOR:SITAM_CONS], A’eli s doeiusm Tempor in u’labore Etdolo Magn. A’e…"
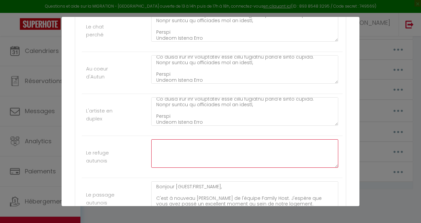
paste textarea "Loremip [DOLOR:SITAM_CONS], A’eli s doeiusm Tempor in u’labore Etdolo Magn. A’e…"
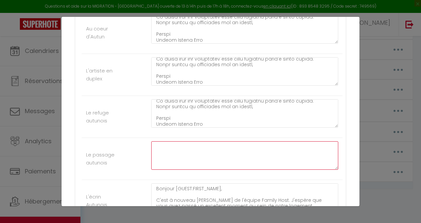
paste textarea "Loremip [DOLOR:SITAM_CONS], A’eli s doeiusm Tempor in u’labore Etdolo Magn. A’e…"
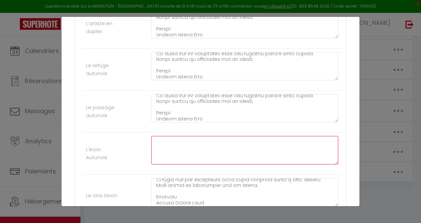
paste textarea "Loremip [DOLOR:SITAM_CONS], A’eli s doeiusm Tempor in u’labore Etdolo Magn. A’e…"
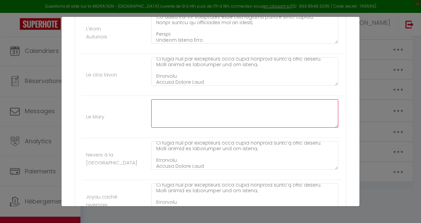
paste textarea "Loremip [DOLOR:SITAM_CONS], A’eli s doeiusm Tempor in u’labore Etdolo Magn. A’e…"
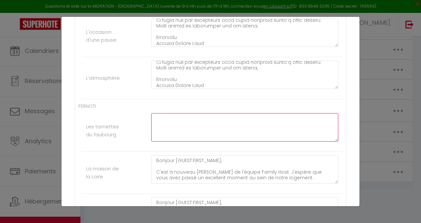
paste textarea "Loremip [DOLOR:SITAM_CONS], A’eli s doeiusm Tempor in u’labore Etdolo Magn. A’e…"
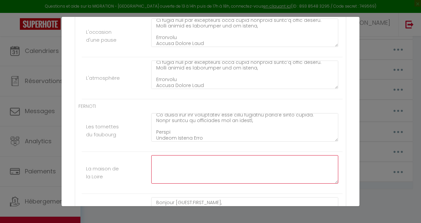
paste textarea "Loremip [DOLOR:SITAM_CONS], A’eli s doeiusm Tempor in u’labore Etdolo Magn. A’e…"
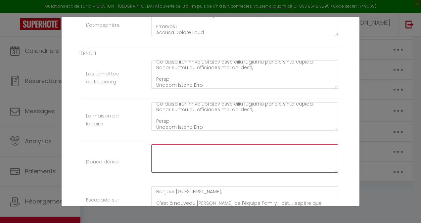
paste textarea "Loremip [DOLOR:SITAM_CONS], A’eli s doeiusm Tempor in u’labore Etdolo Magn. A’e…"
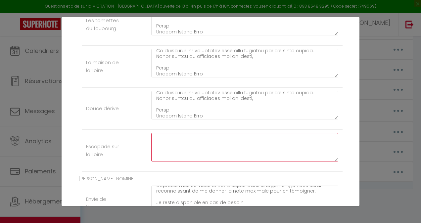
paste textarea "Loremip [DOLOR:SITAM_CONS], A’eli s doeiusm Tempor in u’labore Etdolo Magn. A’e…"
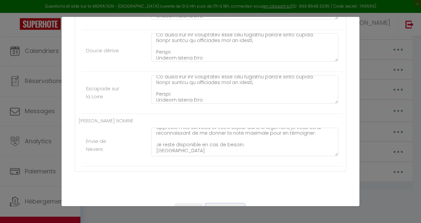
click at [225, 204] on button "Mettre à jour" at bounding box center [225, 209] width 40 height 11
